Goal: Information Seeking & Learning: Compare options

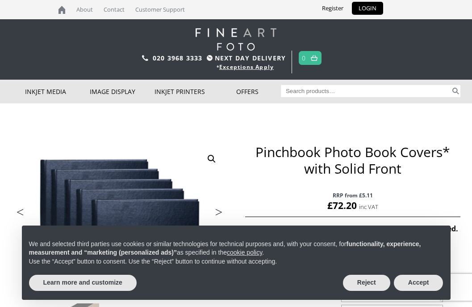
click at [420, 287] on button "Accept" at bounding box center [419, 282] width 50 height 16
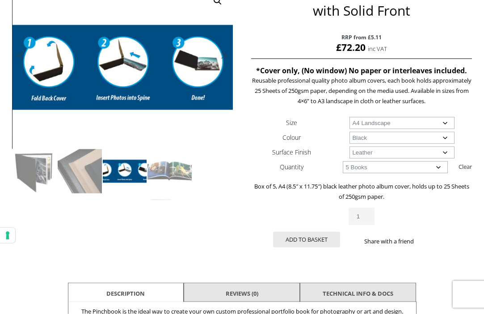
scroll to position [158, 0]
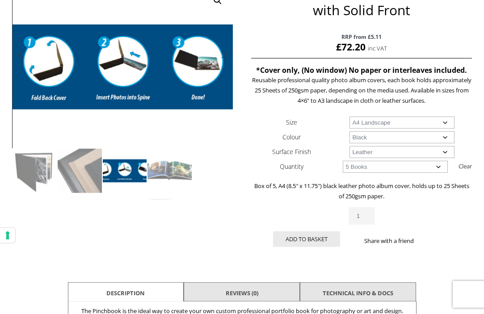
click at [449, 122] on select "Choose an option A4 Landscape" at bounding box center [401, 123] width 105 height 12
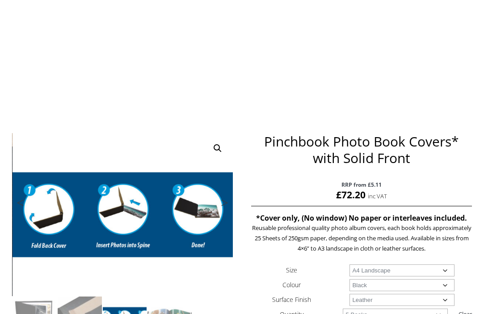
scroll to position [0, 0]
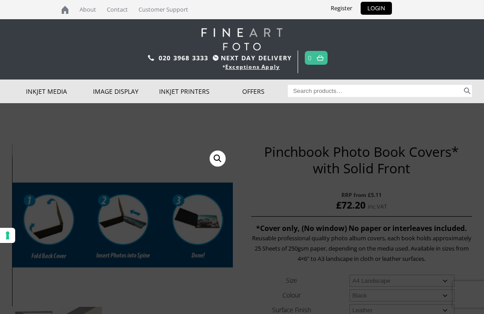
click at [0, 0] on link "Inkjet Photo Paper" at bounding box center [0, 0] width 0 height 0
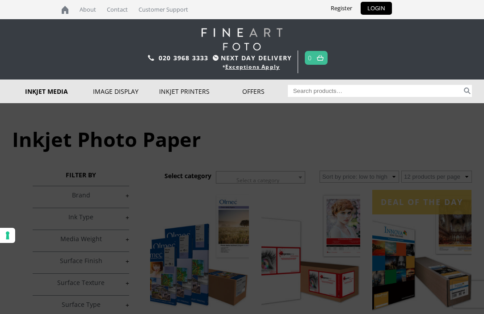
click at [0, 0] on link "Photo Panels" at bounding box center [0, 0] width 0 height 0
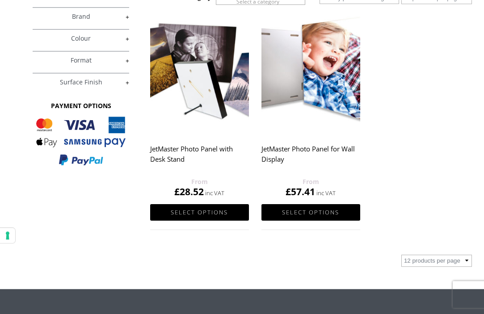
scroll to position [178, 0]
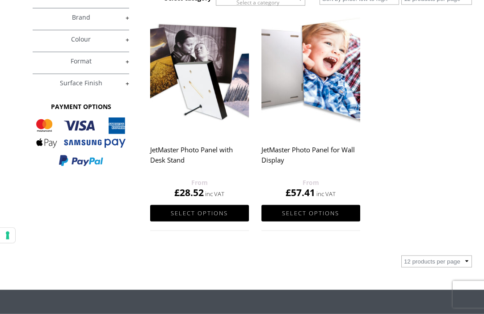
click at [326, 152] on h2 "JetMaster Photo Panel for Wall Display" at bounding box center [310, 160] width 99 height 36
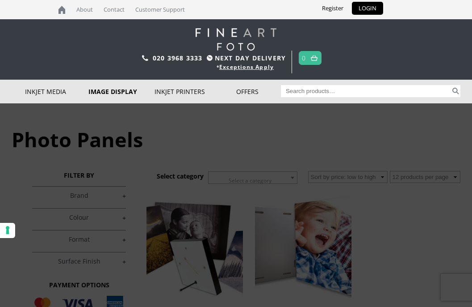
click at [0, 0] on link "Photo Books, Albums and Portfolios" at bounding box center [0, 0] width 0 height 0
